Goal: Find specific page/section: Locate a particular part of the current website

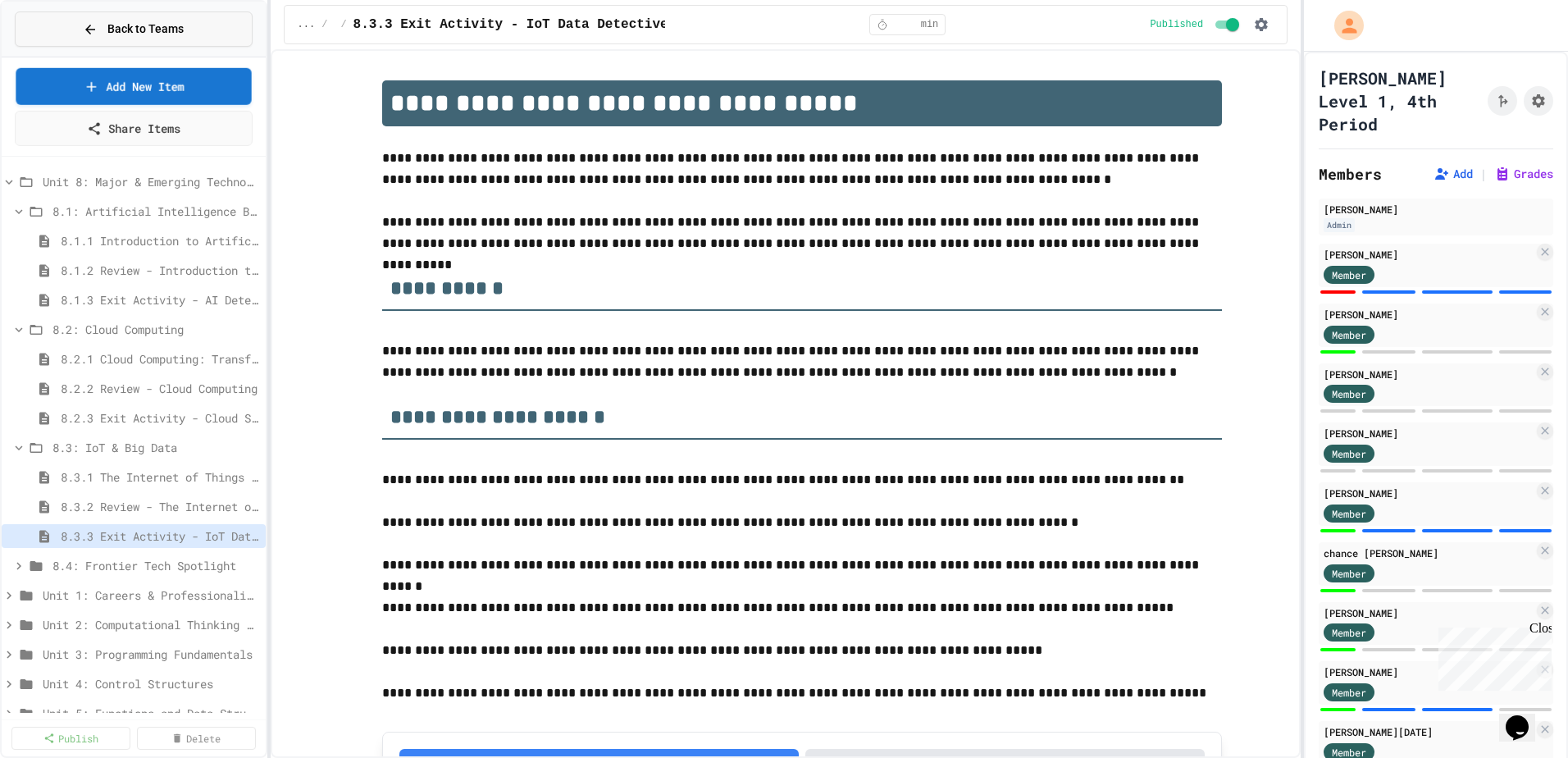
click at [135, 38] on button "Back to Teams" at bounding box center [134, 30] width 238 height 35
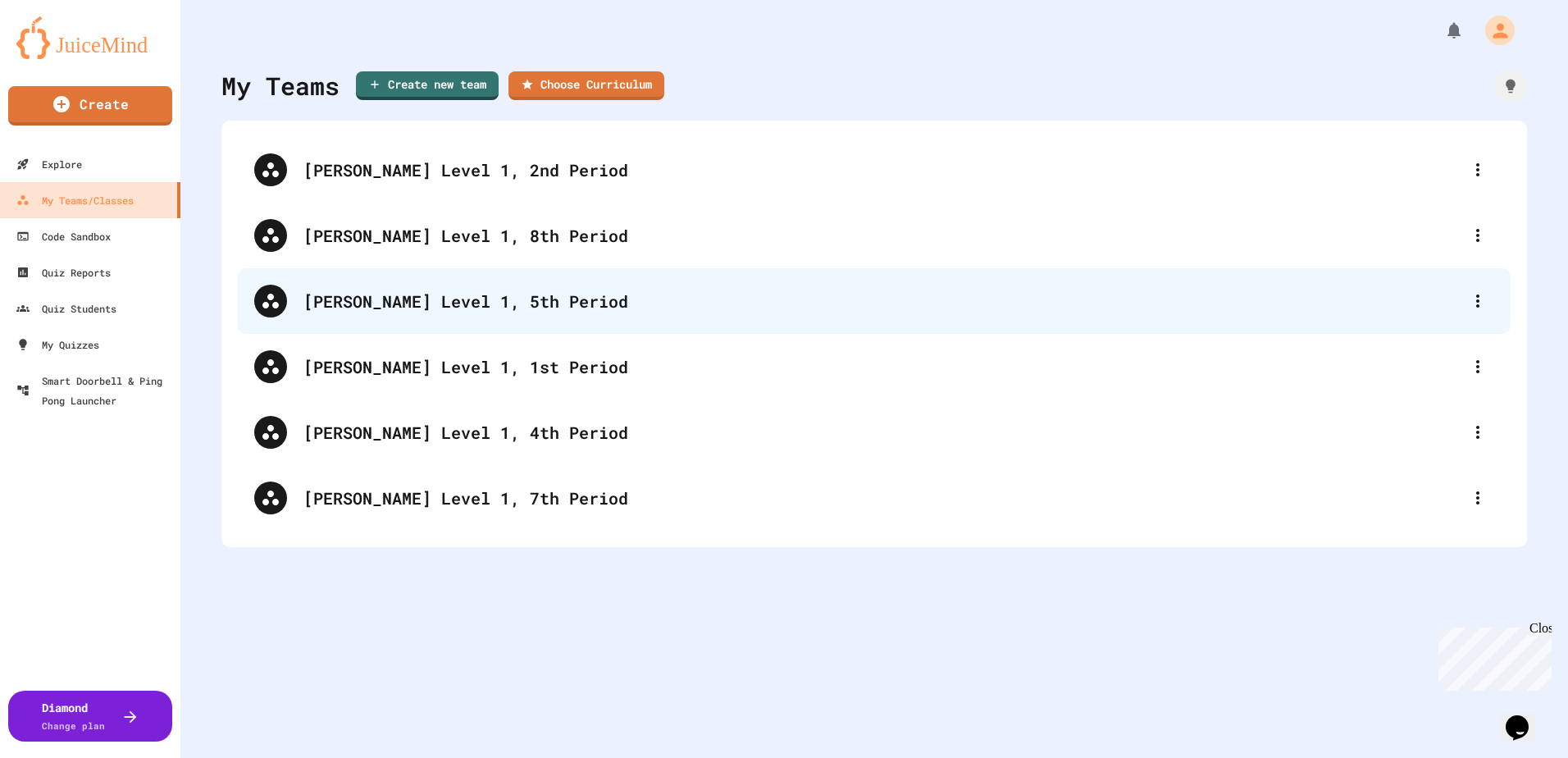
click at [457, 307] on div "[PERSON_NAME] Level 1, 5th Period" at bounding box center [882, 300] width 1158 height 25
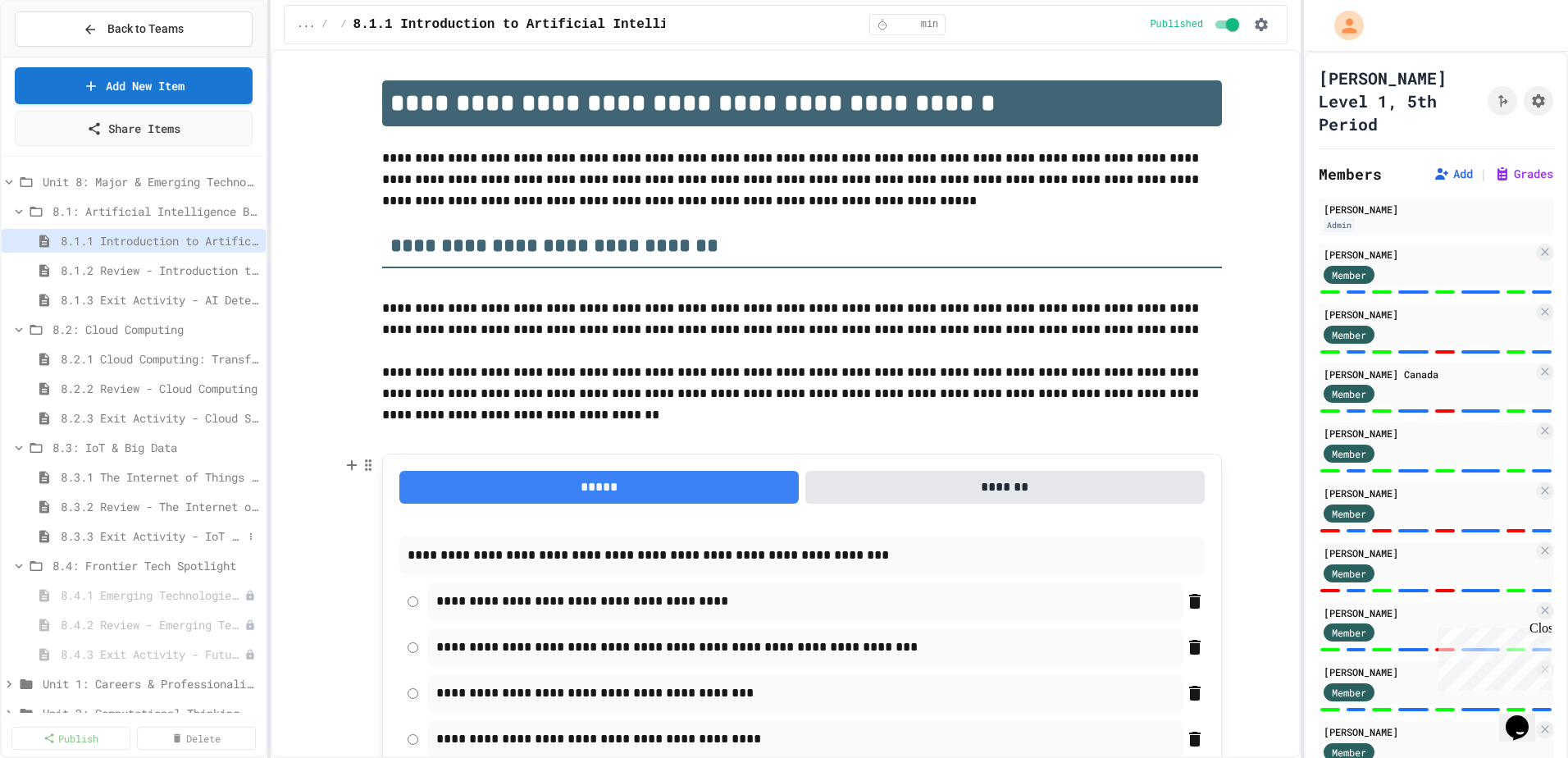
click at [151, 537] on span "8.3.3 Exit Activity - IoT Data Detective Challenge" at bounding box center [152, 536] width 182 height 17
